Goal: Task Accomplishment & Management: Use online tool/utility

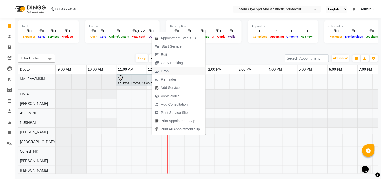
click at [170, 68] on span "Drop" at bounding box center [162, 71] width 20 height 8
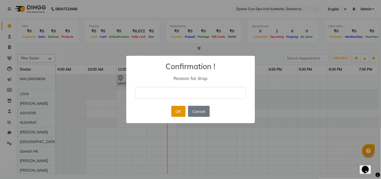
click at [174, 112] on button "OK" at bounding box center [178, 111] width 14 height 11
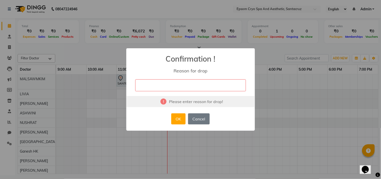
click at [145, 81] on input "text" at bounding box center [190, 85] width 111 height 12
type input "W"
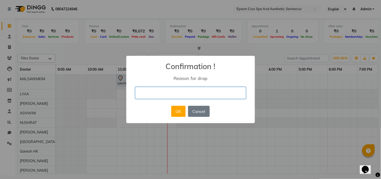
click at [146, 93] on input "text" at bounding box center [190, 93] width 111 height 12
type input "DO IT NEXT TIME"
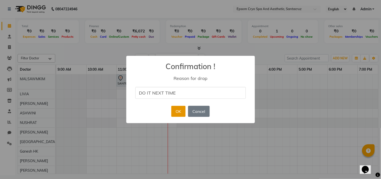
click at [175, 106] on button "OK" at bounding box center [178, 111] width 14 height 11
